Goal: Navigation & Orientation: Go to known website

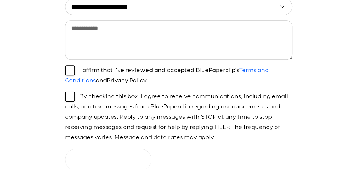
click at [138, 80] on link "Privacy Policy" at bounding box center [126, 81] width 39 height 6
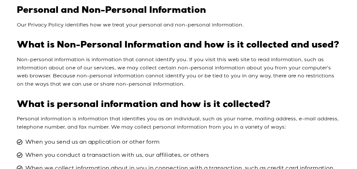
scroll to position [430, 0]
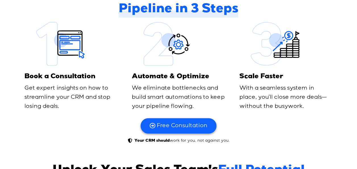
scroll to position [341, 0]
